Goal: Task Accomplishment & Management: Manage account settings

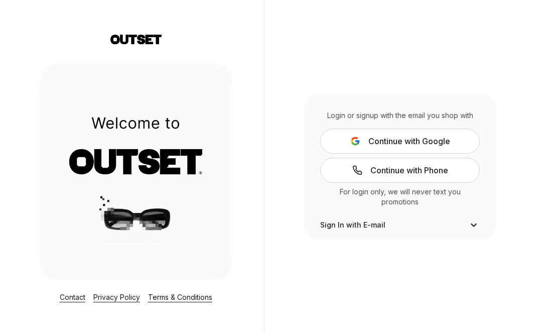
scroll to position [21, 0]
click at [347, 143] on button "Continue with Google" at bounding box center [400, 141] width 160 height 25
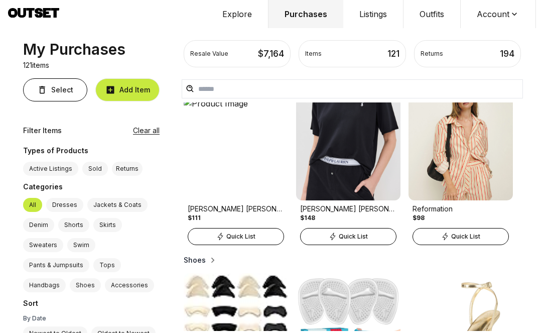
scroll to position [951, 0]
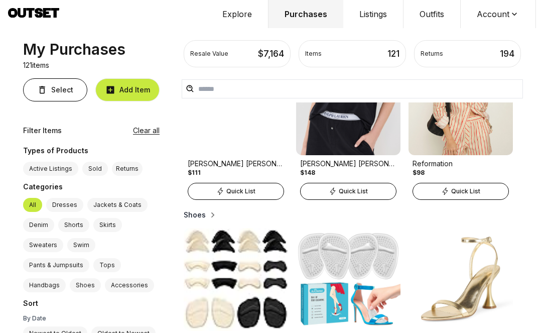
click at [449, 194] on icon at bounding box center [446, 191] width 8 height 8
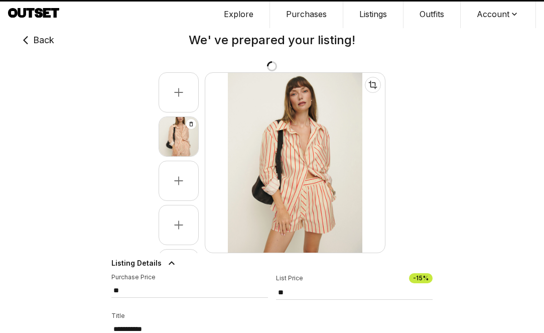
type input "**"
select select "**"
select select "******"
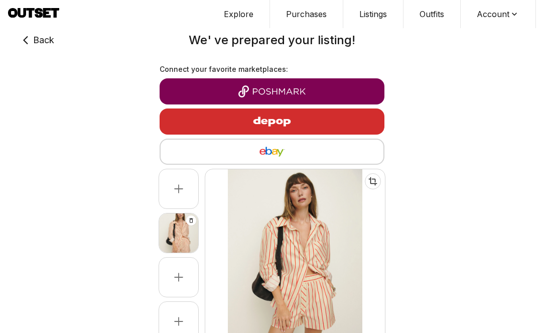
click at [311, 124] on img "button" at bounding box center [272, 121] width 87 height 24
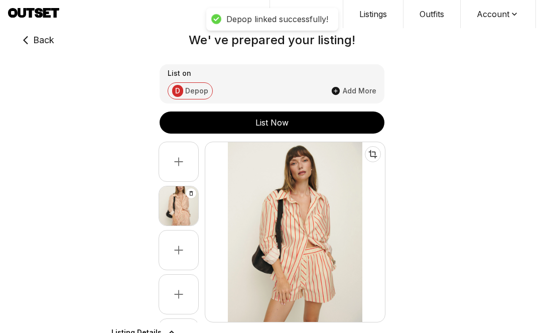
click at [311, 130] on button "List Now" at bounding box center [272, 123] width 225 height 22
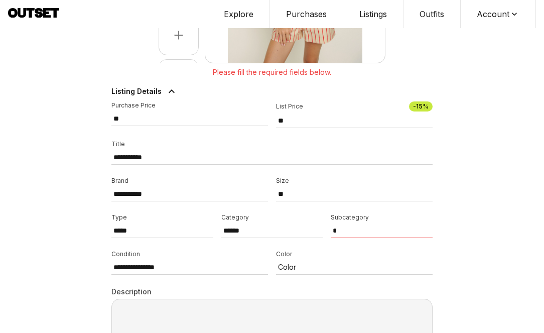
scroll to position [261, 0]
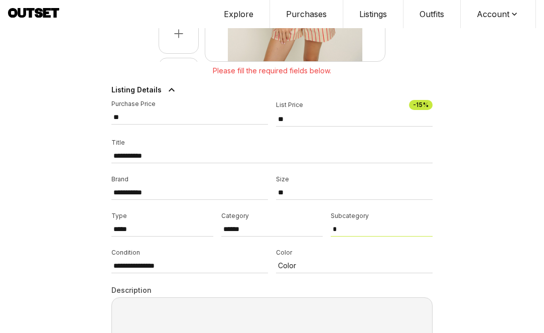
click at [338, 229] on select "* ****** *****" at bounding box center [382, 229] width 102 height 15
select select "******"
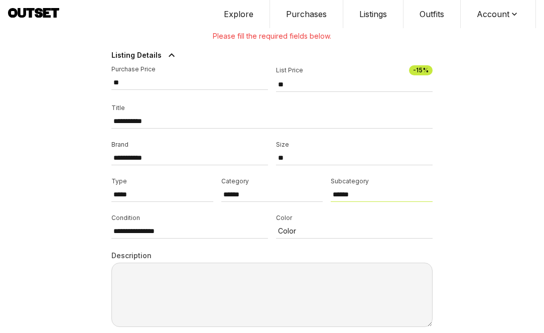
scroll to position [300, 0]
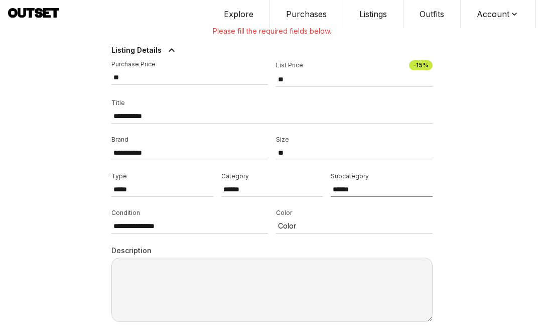
click at [336, 267] on textarea at bounding box center [272, 290] width 321 height 64
click at [229, 231] on select "**********" at bounding box center [190, 226] width 157 height 15
select select "*********"
type textarea "**********"
click at [290, 273] on textarea "**********" at bounding box center [272, 290] width 321 height 64
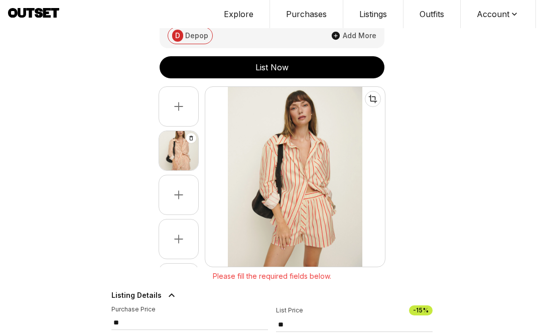
scroll to position [54, 0]
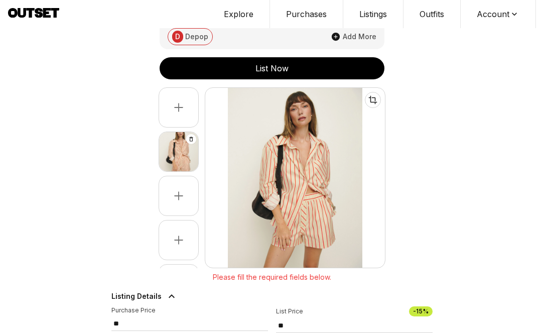
drag, startPoint x: 183, startPoint y: 151, endPoint x: 182, endPoint y: 115, distance: 36.7
click at [182, 115] on div "To pick up a draggable item, press the space bar. While dragging, use the arrow…" at bounding box center [179, 177] width 40 height 181
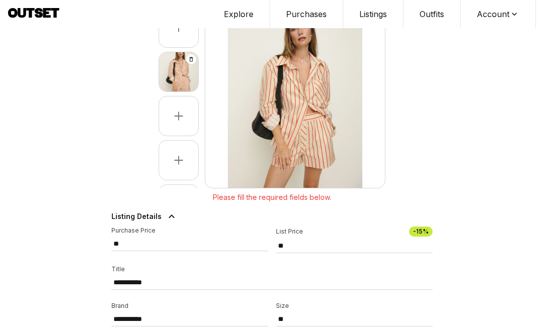
scroll to position [159, 0]
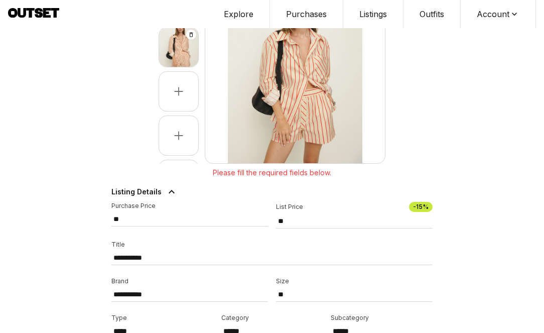
click at [245, 174] on div "Please fill the required fields below." at bounding box center [272, 173] width 321 height 18
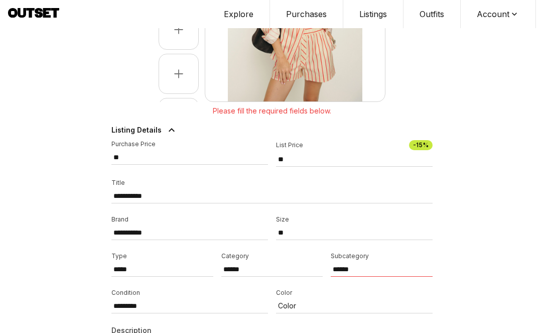
scroll to position [249, 0]
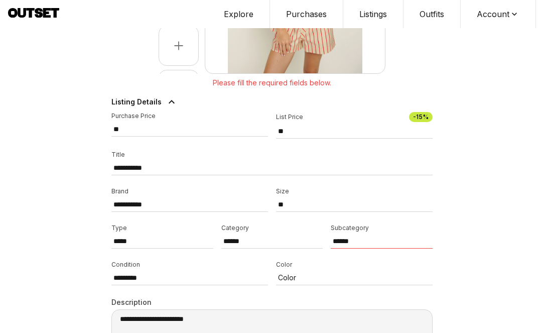
click at [306, 257] on div "**********" at bounding box center [272, 244] width 321 height 265
click at [350, 239] on select "* ****** *****" at bounding box center [382, 241] width 102 height 15
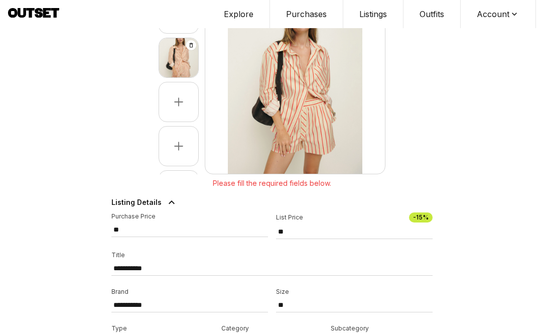
scroll to position [56, 0]
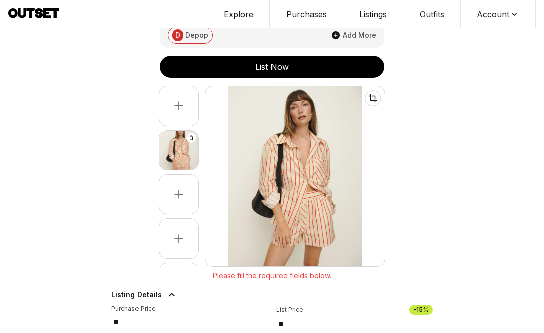
click at [293, 67] on div "List Now" at bounding box center [272, 67] width 225 height 12
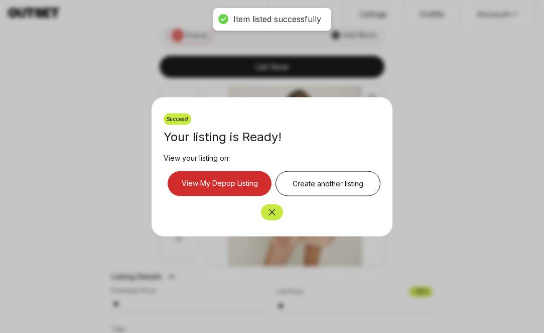
click at [231, 181] on link "View My Depop Listing" at bounding box center [220, 183] width 104 height 25
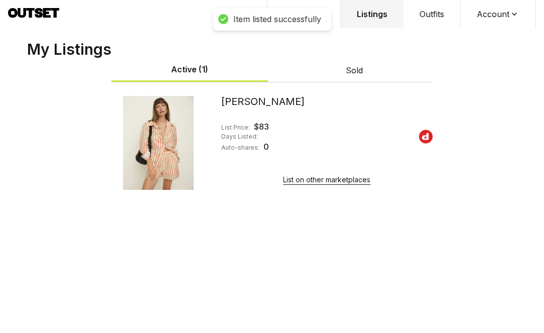
click at [149, 146] on div at bounding box center [159, 142] width 94 height 96
click at [426, 134] on img at bounding box center [426, 137] width 14 height 14
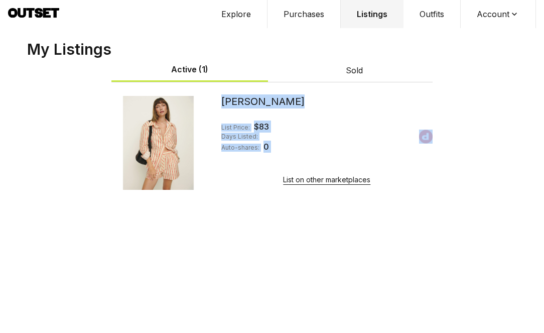
drag, startPoint x: 368, startPoint y: 138, endPoint x: 258, endPoint y: 89, distance: 120.8
click at [258, 88] on div "Billy Short List Price: $ 83 Days Listed: Auto-shares: 0 List on other marketpl…" at bounding box center [272, 144] width 321 height 117
drag, startPoint x: 258, startPoint y: 89, endPoint x: 258, endPoint y: 160, distance: 70.8
click at [258, 160] on div "Billy Short List Price: $ 83 Days Listed: Auto-shares: 0 List on other marketpl…" at bounding box center [272, 144] width 321 height 117
drag, startPoint x: 258, startPoint y: 160, endPoint x: 261, endPoint y: 96, distance: 64.4
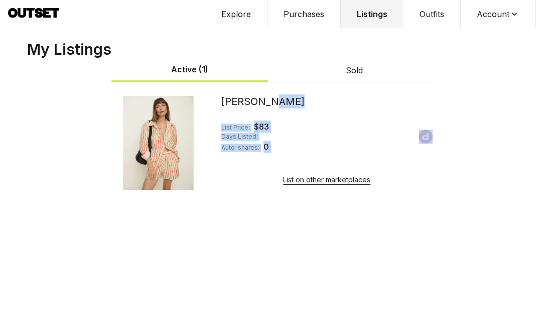
click at [261, 96] on div "Billy Short List Price: $ 83 Days Listed: Auto-shares: 0 List on other marketpl…" at bounding box center [327, 142] width 211 height 96
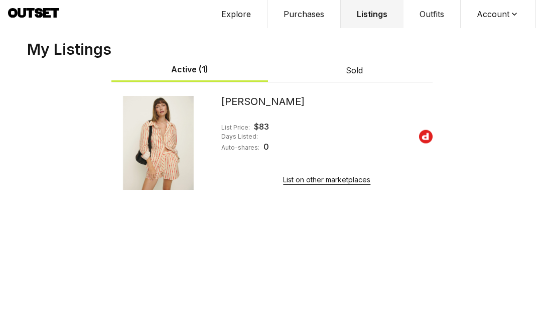
click at [142, 153] on div at bounding box center [159, 142] width 94 height 96
click at [236, 23] on button "Explore" at bounding box center [236, 14] width 62 height 28
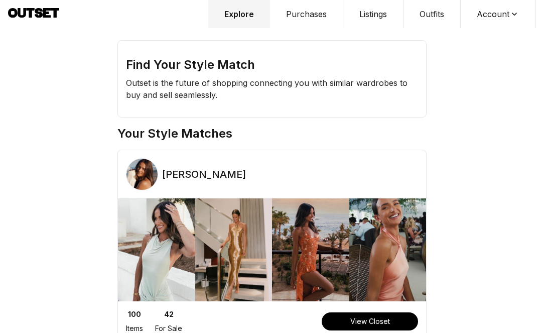
click at [306, 22] on button "Purchases" at bounding box center [306, 14] width 73 height 28
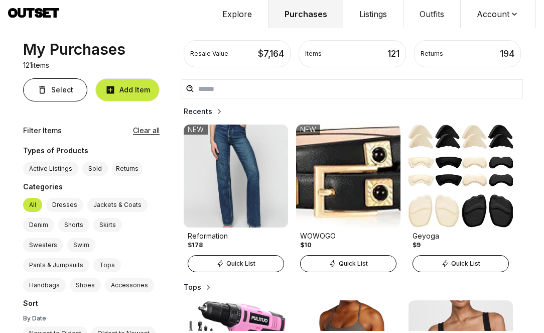
click at [224, 13] on button "Explore" at bounding box center [237, 14] width 62 height 28
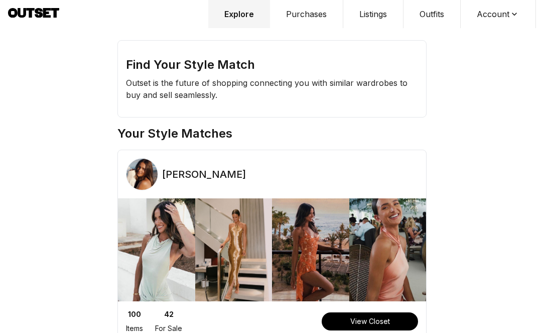
click at [278, 16] on button "Purchases" at bounding box center [306, 14] width 73 height 28
click at [302, 13] on button "Purchases" at bounding box center [306, 14] width 73 height 28
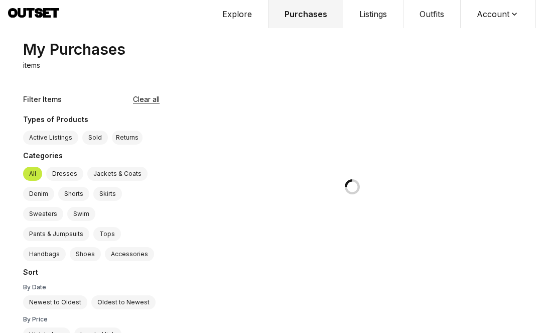
click at [482, 18] on button "Account" at bounding box center [498, 14] width 75 height 28
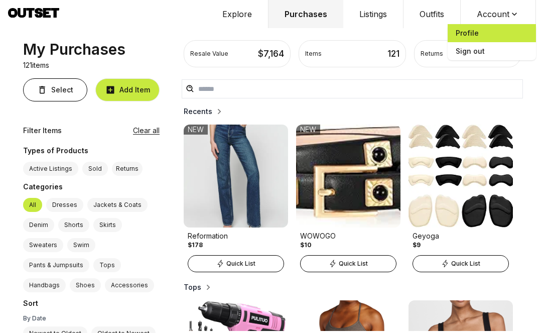
click at [476, 33] on span "Profile" at bounding box center [492, 33] width 88 height 18
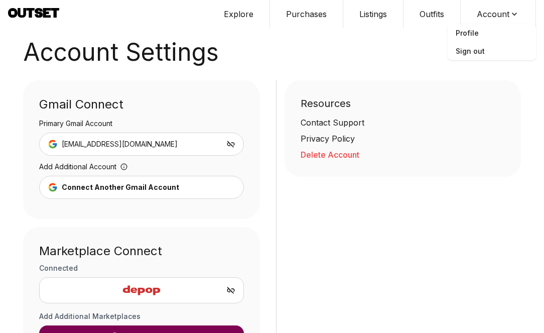
click at [314, 13] on button "Purchases" at bounding box center [306, 14] width 73 height 28
click at [374, 13] on button "Listings" at bounding box center [374, 14] width 60 height 28
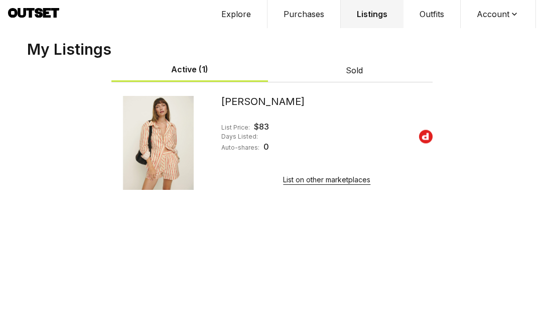
click at [225, 140] on div "Days Listed:" at bounding box center [240, 137] width 37 height 8
click at [420, 127] on div "List Price: $ 83 Days Listed: Auto-shares: 0" at bounding box center [327, 137] width 211 height 32
click at [424, 135] on img at bounding box center [426, 137] width 14 height 14
click at [147, 149] on div at bounding box center [159, 142] width 94 height 96
click at [245, 101] on div "[PERSON_NAME]" at bounding box center [327, 101] width 211 height 14
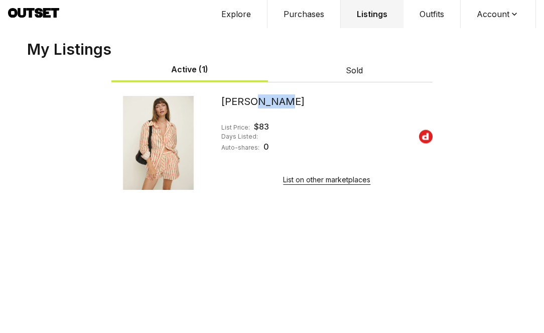
click at [245, 101] on div "[PERSON_NAME]" at bounding box center [327, 101] width 211 height 14
drag, startPoint x: 245, startPoint y: 101, endPoint x: 242, endPoint y: 154, distance: 52.9
click at [242, 154] on div "Billy Short List Price: $ 83 Days Listed: Auto-shares: 0 List on other marketpl…" at bounding box center [327, 142] width 211 height 96
click at [486, 12] on button "Account" at bounding box center [498, 14] width 75 height 28
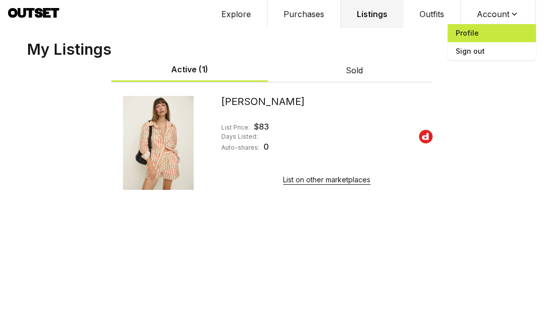
click at [475, 33] on span "Profile" at bounding box center [492, 33] width 88 height 18
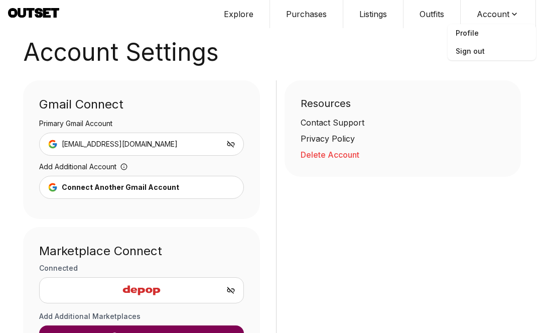
click at [345, 157] on button "Delete Account" at bounding box center [403, 155] width 205 height 12
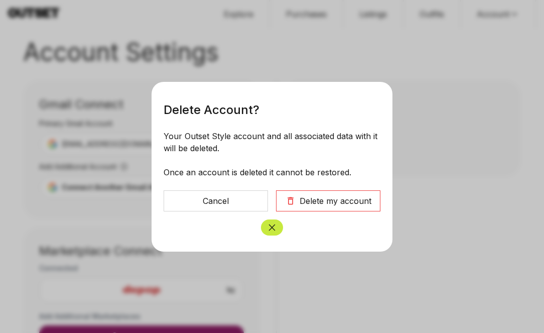
click at [326, 203] on div "Delete my account" at bounding box center [336, 201] width 72 height 12
click at [310, 198] on div "Delete my account" at bounding box center [336, 201] width 72 height 12
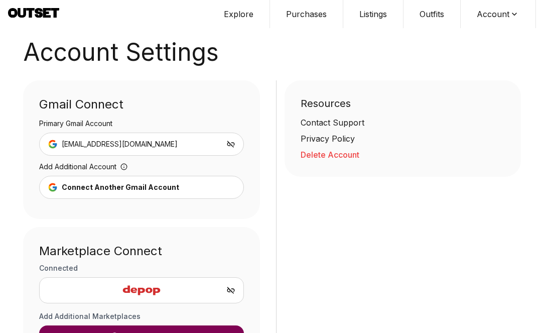
click at [321, 156] on button "Delete Account" at bounding box center [403, 155] width 205 height 12
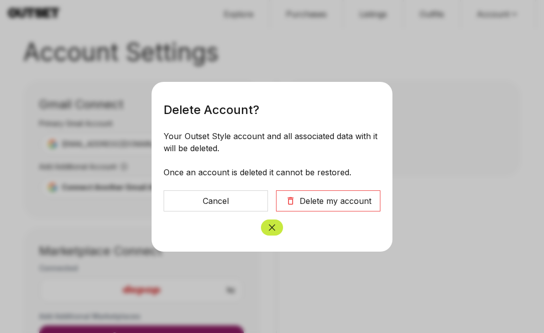
click at [330, 207] on button "Delete my account" at bounding box center [328, 200] width 104 height 21
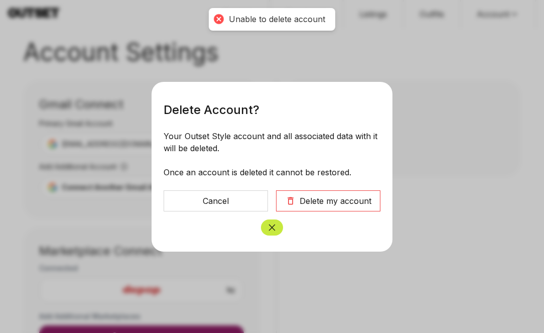
click at [361, 39] on div at bounding box center [272, 166] width 544 height 333
click at [278, 224] on button "Close" at bounding box center [272, 227] width 22 height 16
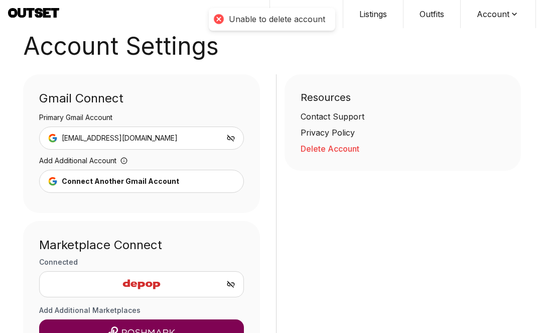
scroll to position [11, 0]
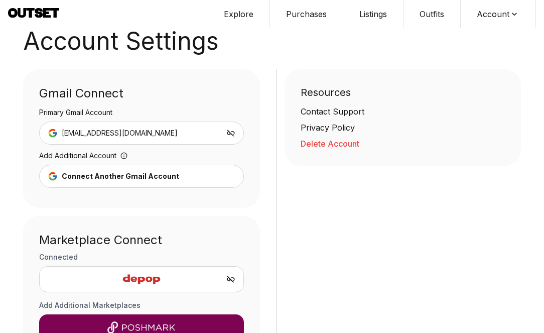
click at [233, 135] on icon at bounding box center [231, 133] width 9 height 9
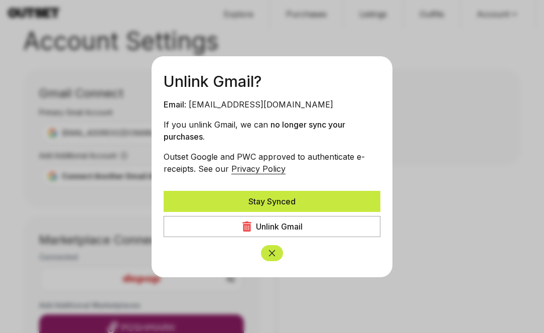
click at [243, 225] on icon "button" at bounding box center [247, 227] width 9 height 10
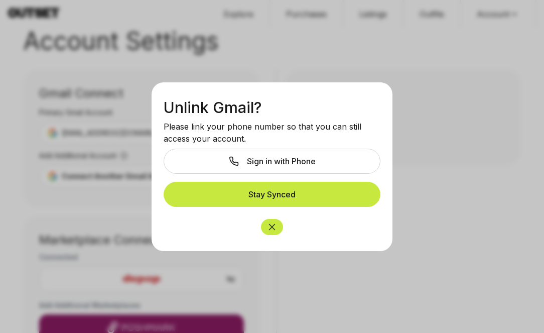
click at [273, 226] on icon "Close" at bounding box center [272, 227] width 7 height 7
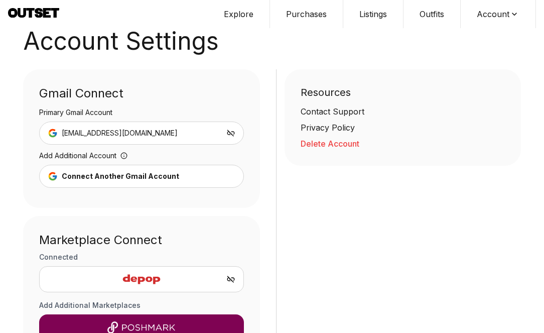
scroll to position [109, 0]
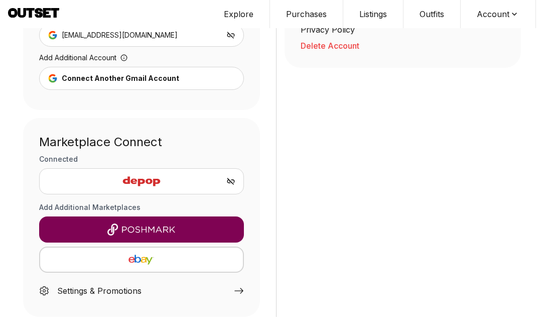
click at [129, 294] on div "Settings & Promotions" at bounding box center [99, 291] width 84 height 12
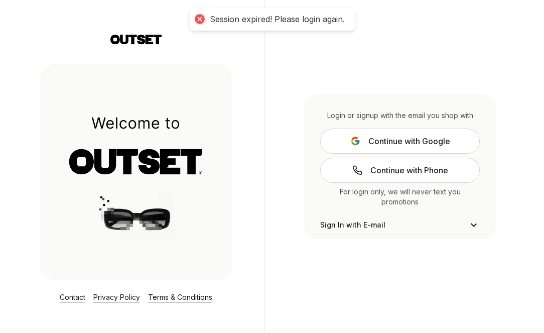
scroll to position [4, 0]
